Goal: Find specific page/section: Find specific page/section

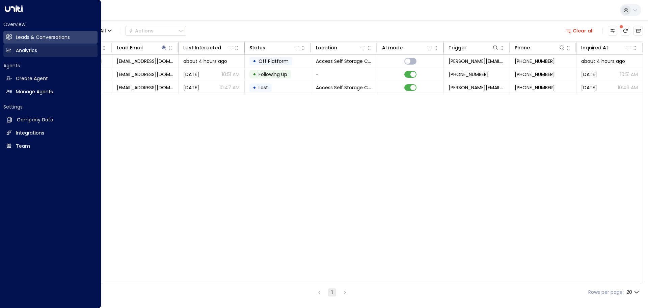
click at [23, 50] on h2 "Analytics" at bounding box center [26, 50] width 21 height 7
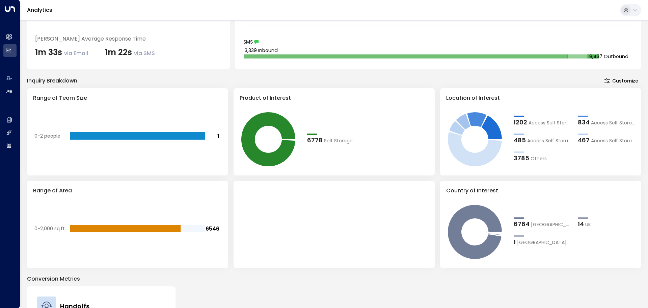
scroll to position [79, 0]
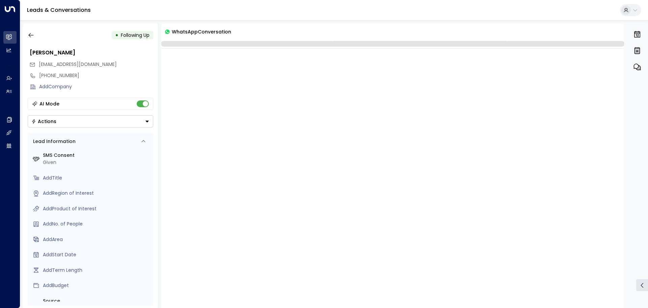
scroll to position [791, 0]
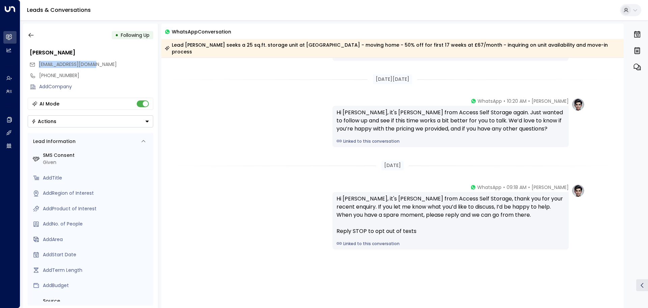
drag, startPoint x: 38, startPoint y: 63, endPoint x: 100, endPoint y: 66, distance: 61.9
click at [100, 66] on div "[EMAIL_ADDRESS][DOMAIN_NAME]" at bounding box center [91, 64] width 124 height 11
copy span "[EMAIL_ADDRESS][DOMAIN_NAME]"
click at [32, 32] on icon "button" at bounding box center [31, 35] width 7 height 7
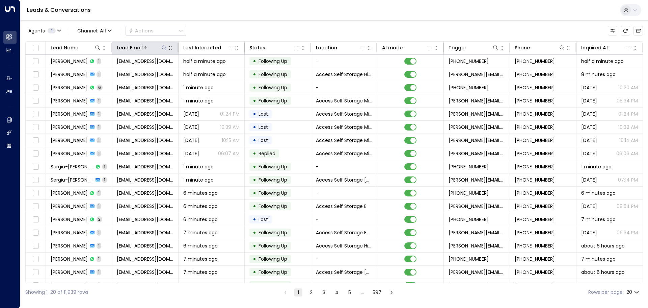
click at [162, 48] on icon at bounding box center [164, 47] width 4 height 4
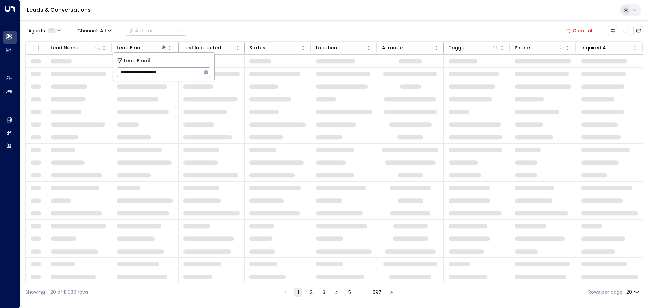
type input "**********"
